Goal: Check status: Check status

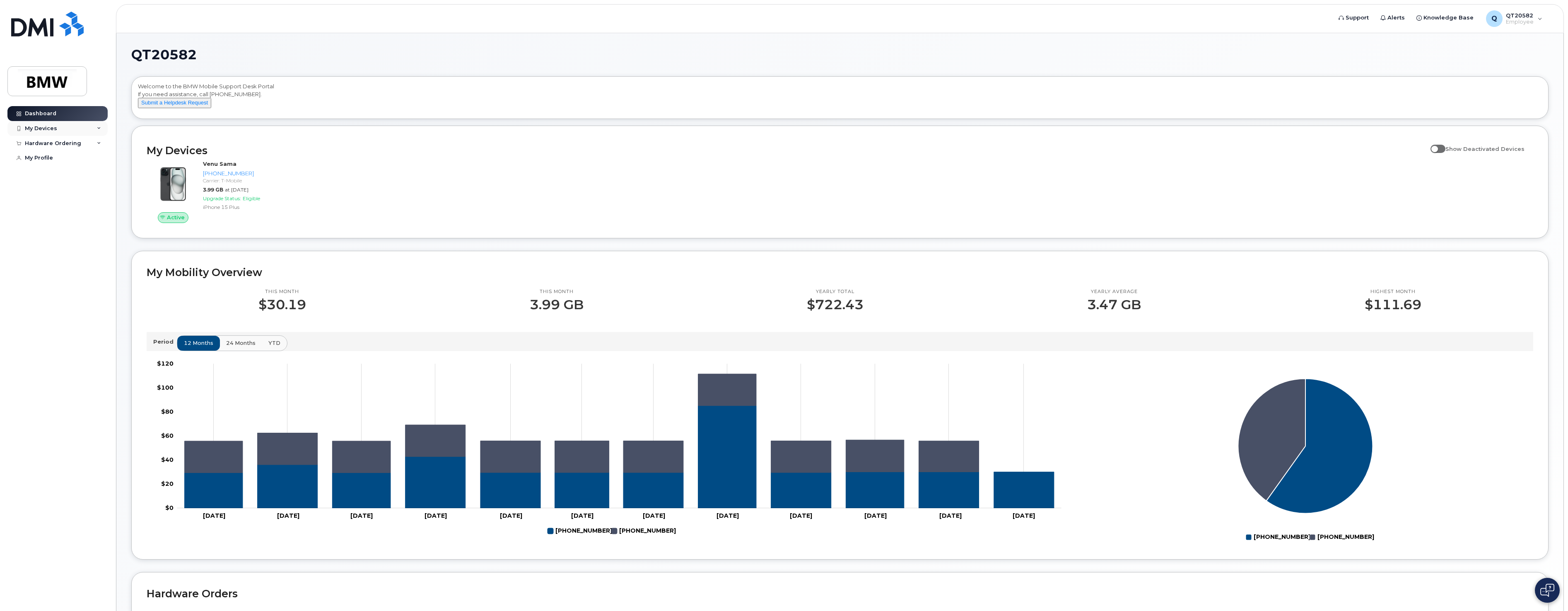
click at [55, 129] on div "My Devices" at bounding box center [40, 129] width 32 height 7
click at [80, 163] on div "[PHONE_NUMBER]" at bounding box center [76, 159] width 51 height 8
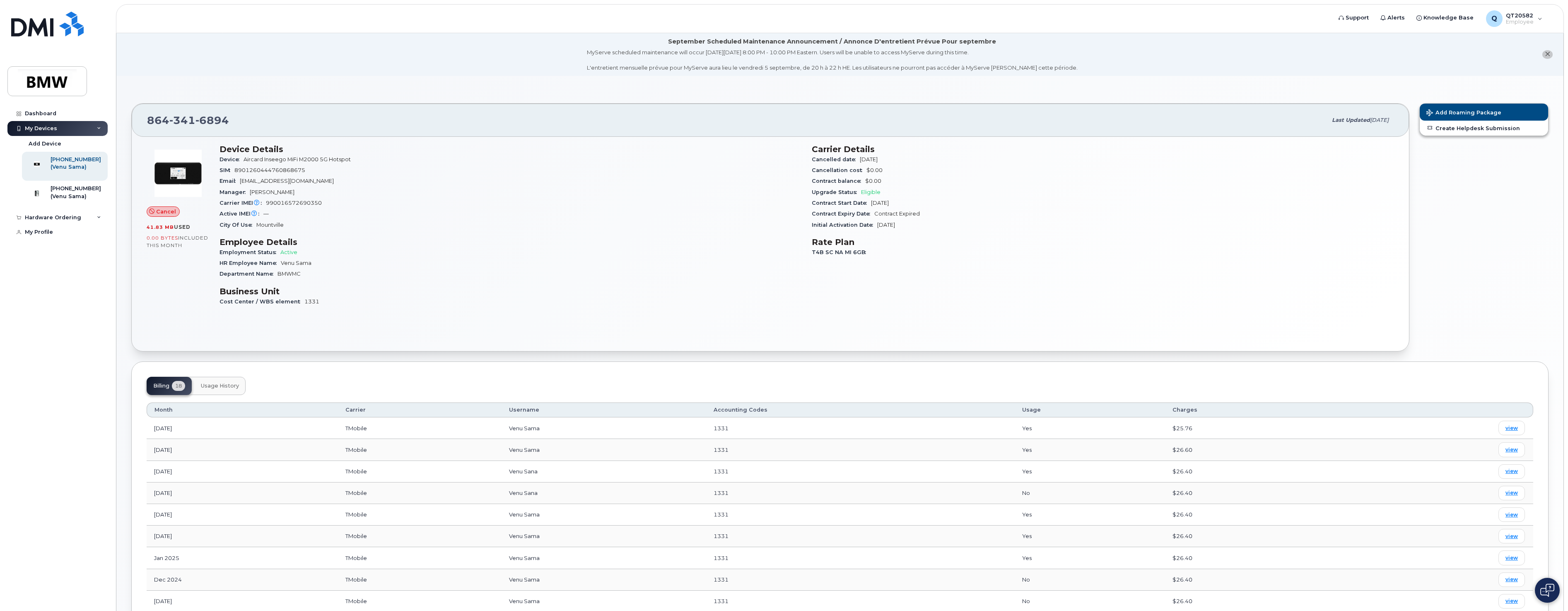
drag, startPoint x: 868, startPoint y: 219, endPoint x: 929, endPoint y: 225, distance: 61.3
click at [929, 225] on section "Carrier Details Cancelled date [DATE] Cancellation cost $0.00 Contract balance …" at bounding box center [1103, 187] width 583 height 86
drag, startPoint x: 929, startPoint y: 225, endPoint x: 943, endPoint y: 227, distance: 14.1
click at [943, 227] on div "Initial Activation Date [DATE]" at bounding box center [1103, 225] width 583 height 11
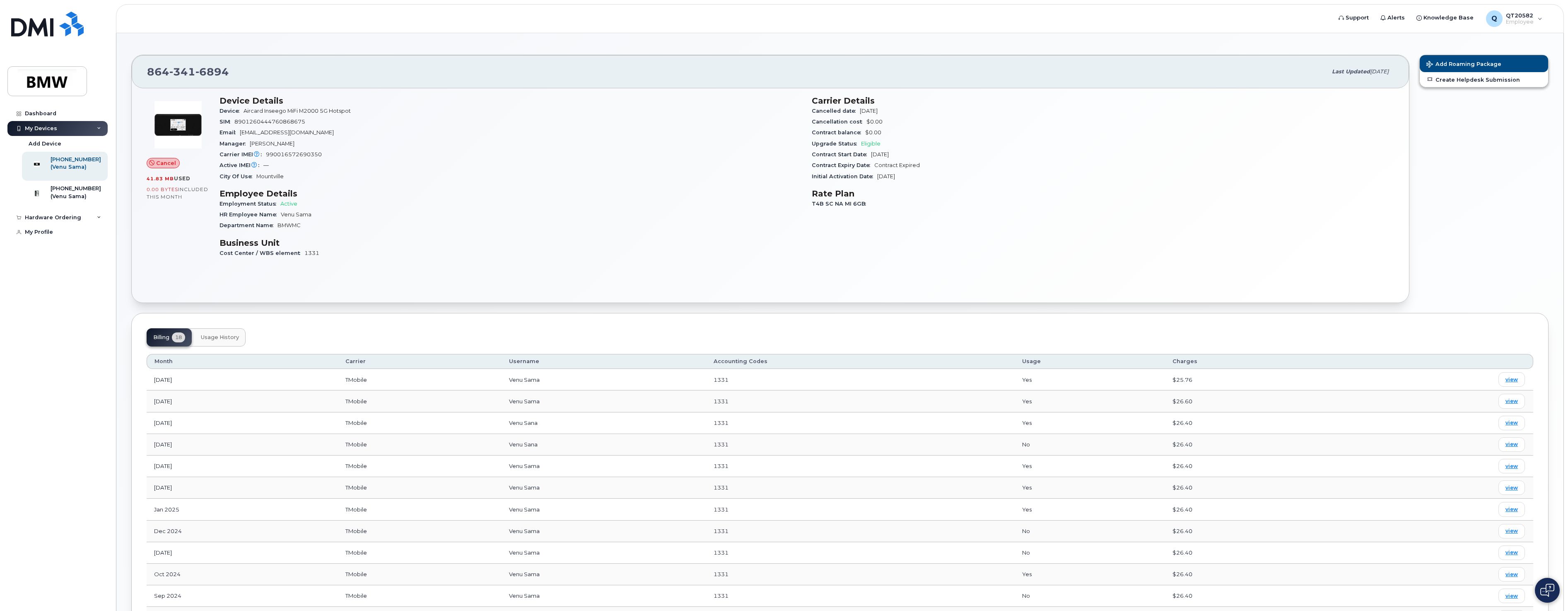
scroll to position [83, 0]
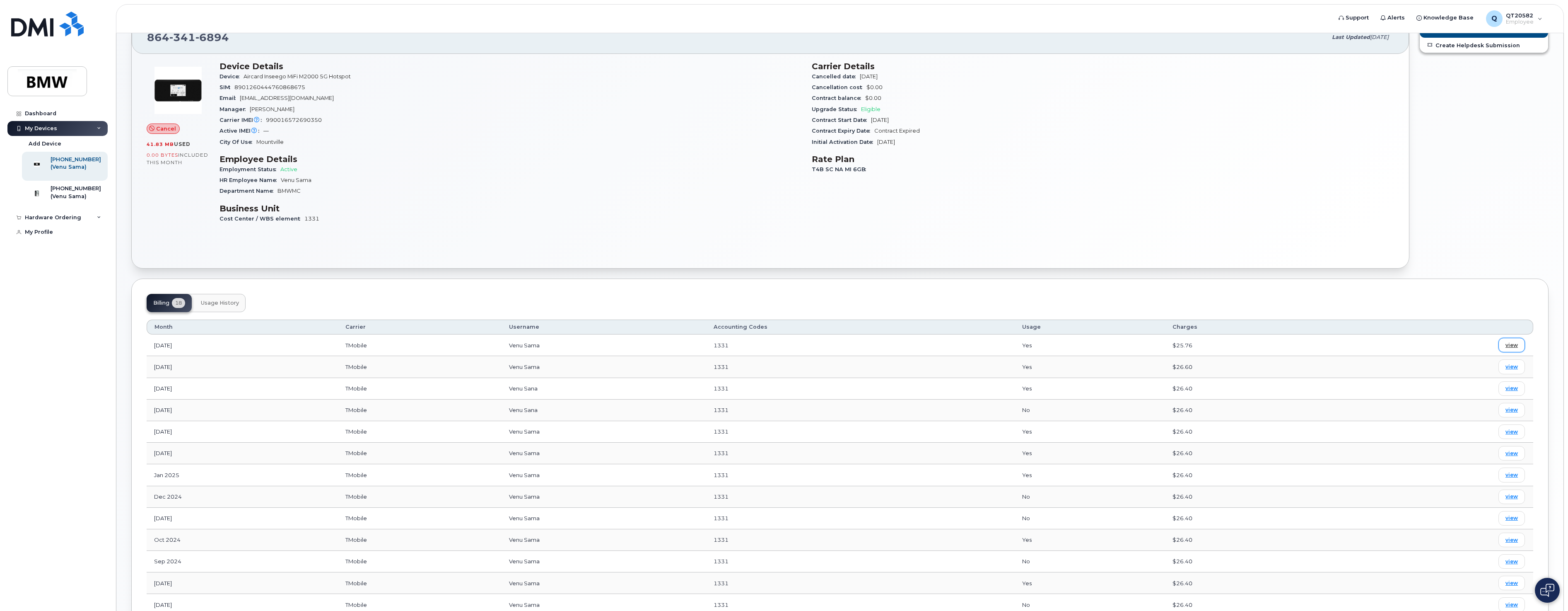
click at [1508, 346] on span "view" at bounding box center [1512, 345] width 12 height 8
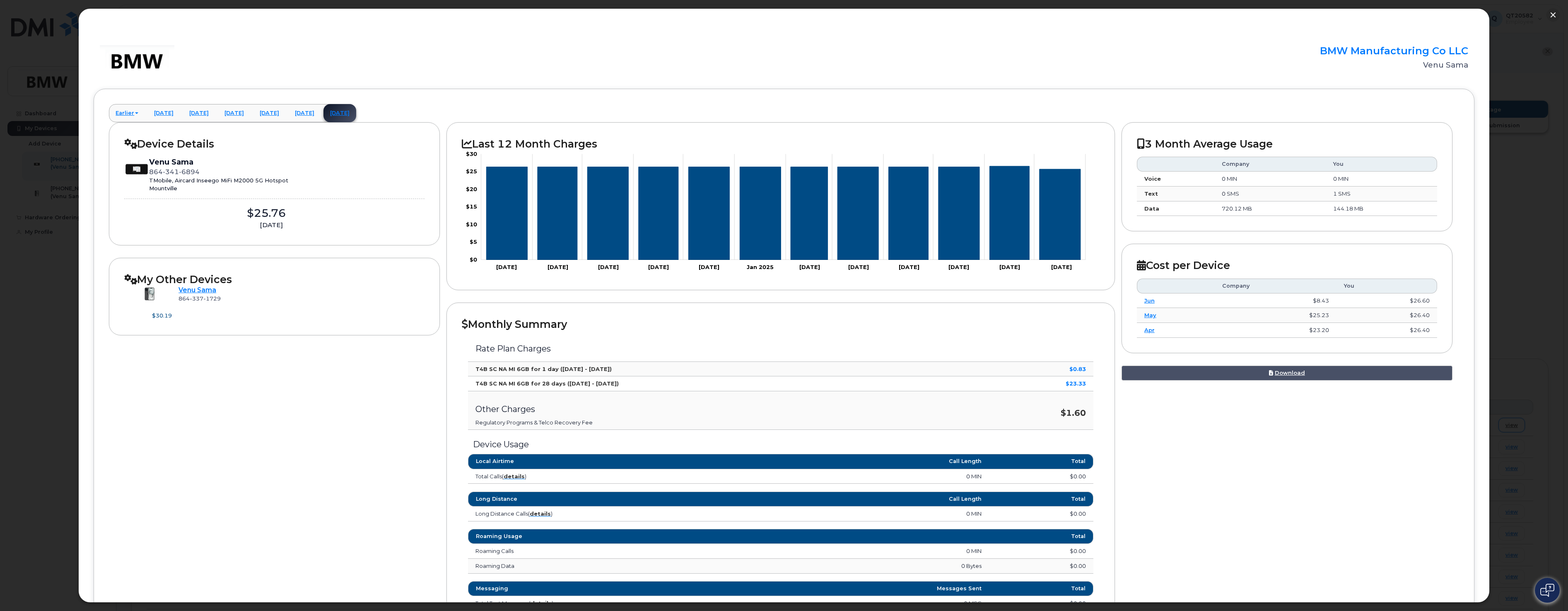
scroll to position [0, 0]
click at [1549, 10] on button "button" at bounding box center [1553, 14] width 13 height 13
